Goal: Task Accomplishment & Management: Manage account settings

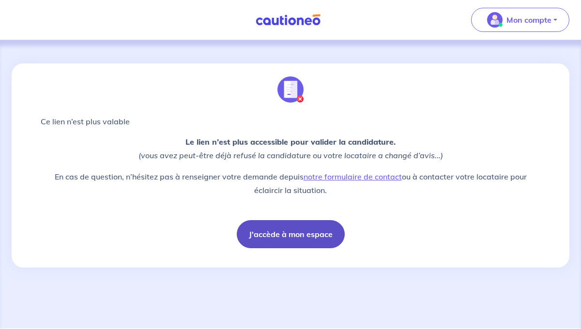
click at [304, 233] on button "J'accède à mon espace" at bounding box center [291, 234] width 108 height 28
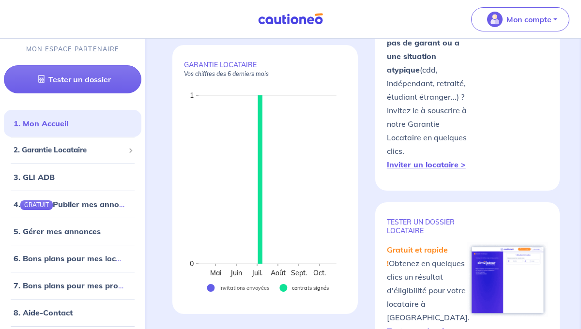
scroll to position [82, 0]
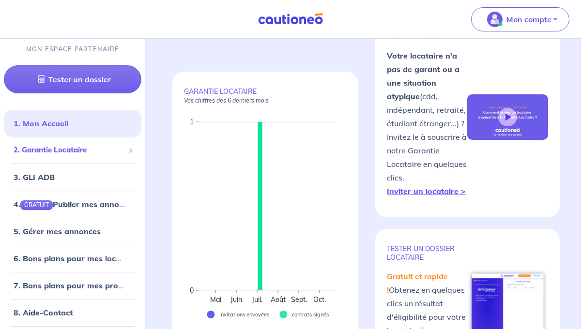
click at [75, 149] on span "2. Garantie Locataire" at bounding box center [69, 150] width 111 height 11
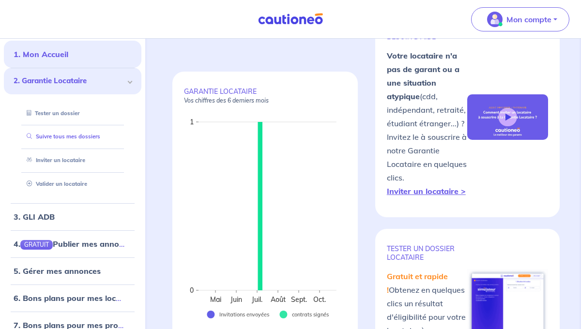
scroll to position [78, 0]
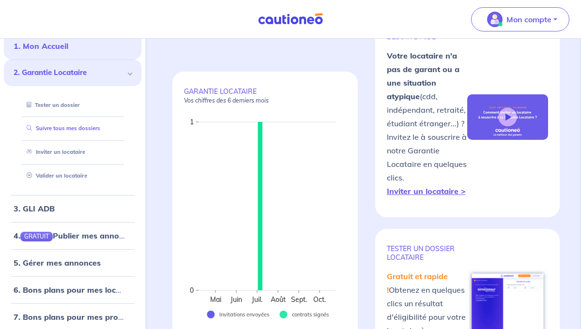
click at [51, 129] on link "Suivre tous mes dossiers" at bounding box center [62, 128] width 78 height 7
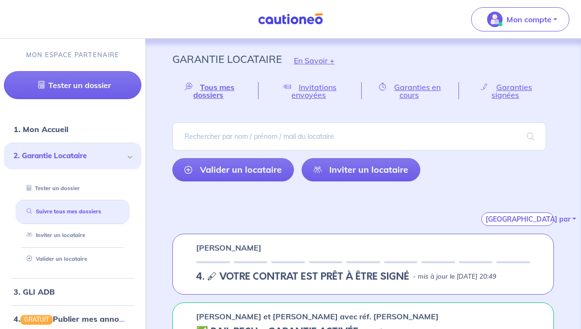
scroll to position [28, 0]
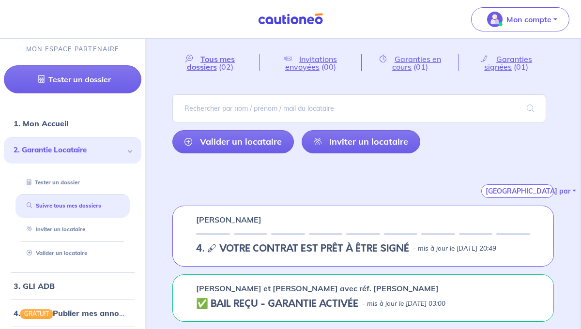
click at [213, 249] on h5 "4. 🖋 VOTRE CONTRAT EST PRÊT À ÊTRE SIGNÉ" at bounding box center [302, 249] width 213 height 12
click at [205, 63] on span "Tous mes dossiers" at bounding box center [211, 62] width 48 height 17
click at [78, 254] on link "Valider un locataire" at bounding box center [54, 253] width 63 height 7
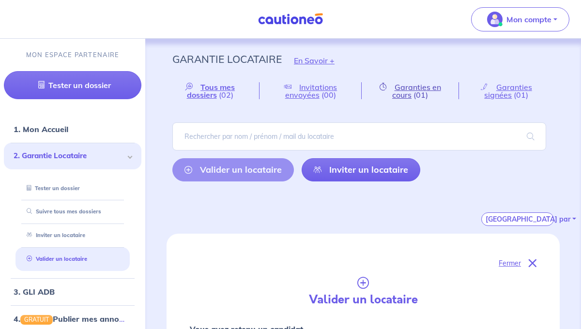
click at [402, 87] on span "Garanties en cours" at bounding box center [416, 90] width 49 height 17
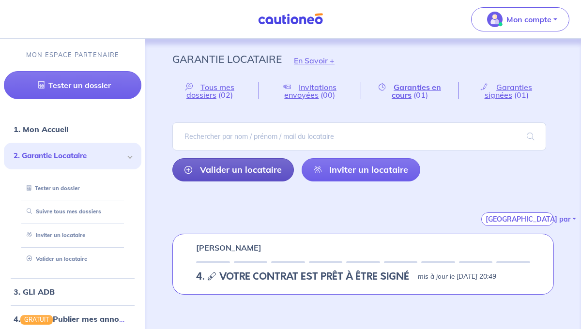
click at [190, 169] on icon at bounding box center [189, 170] width 8 height 8
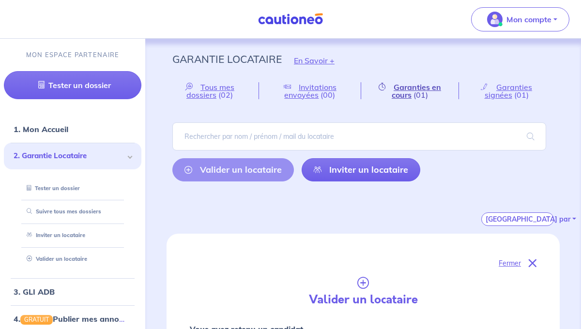
click at [405, 90] on span "Garanties en cours" at bounding box center [416, 90] width 49 height 17
click at [409, 89] on span "Garanties en cours" at bounding box center [416, 90] width 49 height 17
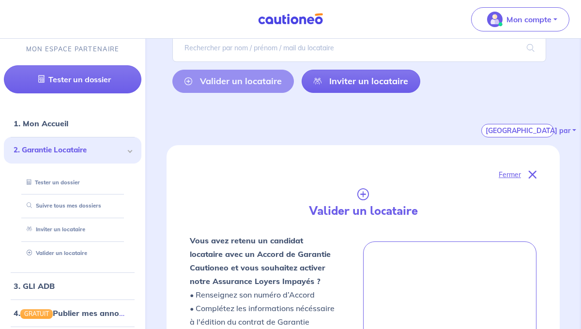
scroll to position [48, 0]
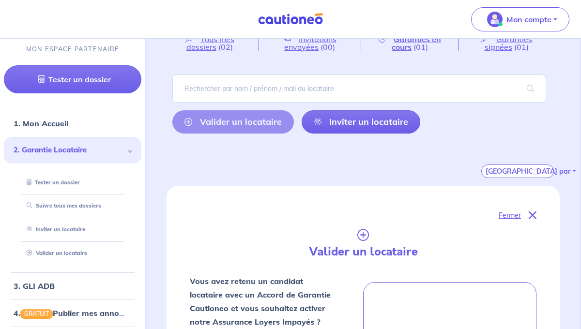
click at [531, 216] on icon at bounding box center [533, 216] width 8 height 8
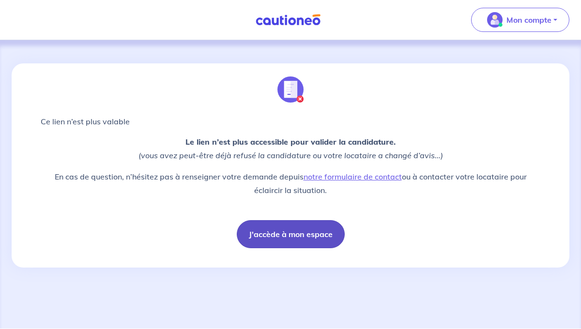
click at [286, 239] on button "J'accède à mon espace" at bounding box center [291, 234] width 108 height 28
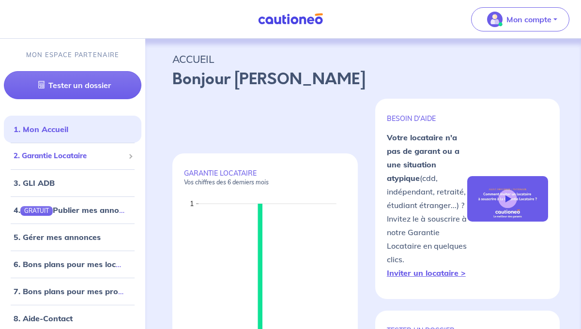
click at [68, 154] on span "2. Garantie Locataire" at bounding box center [69, 156] width 111 height 11
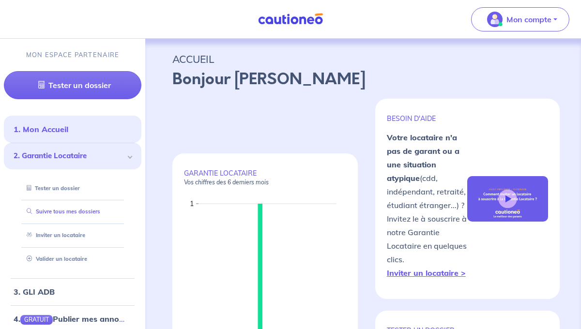
click at [65, 213] on link "Suivre tous mes dossiers" at bounding box center [62, 211] width 78 height 7
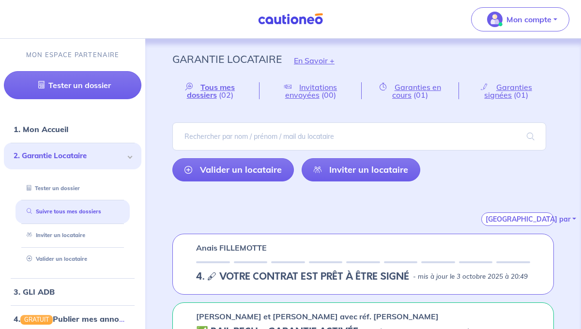
scroll to position [28, 0]
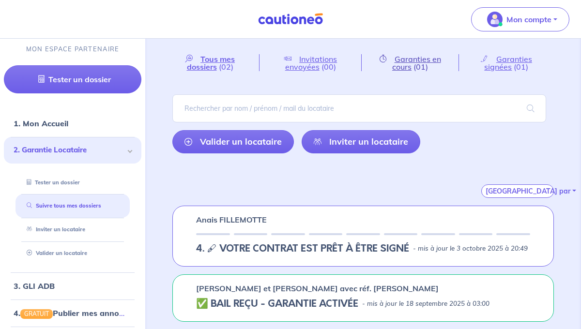
click at [407, 64] on span "Garanties en cours" at bounding box center [416, 62] width 49 height 17
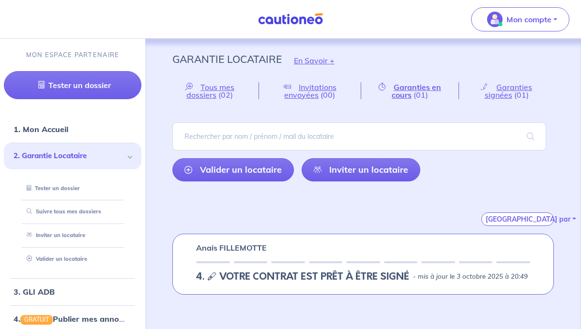
scroll to position [6, 0]
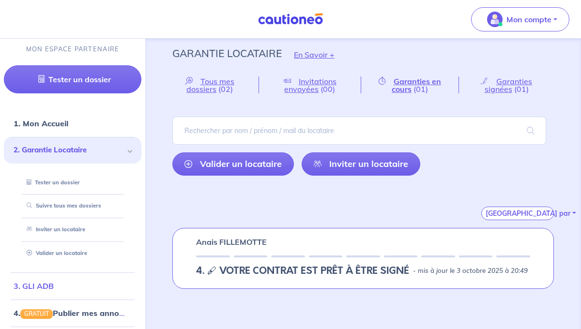
click at [47, 287] on link "3. GLI ADB" at bounding box center [34, 286] width 40 height 10
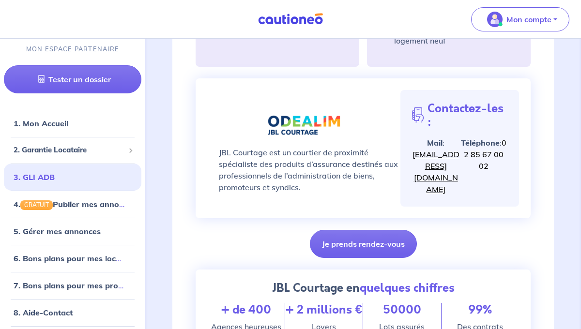
scroll to position [477, 0]
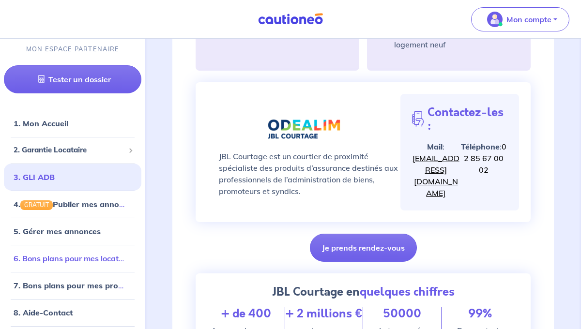
click at [60, 259] on link "6. Bons plans pour mes locataires" at bounding box center [75, 259] width 123 height 10
